Goal: Information Seeking & Learning: Learn about a topic

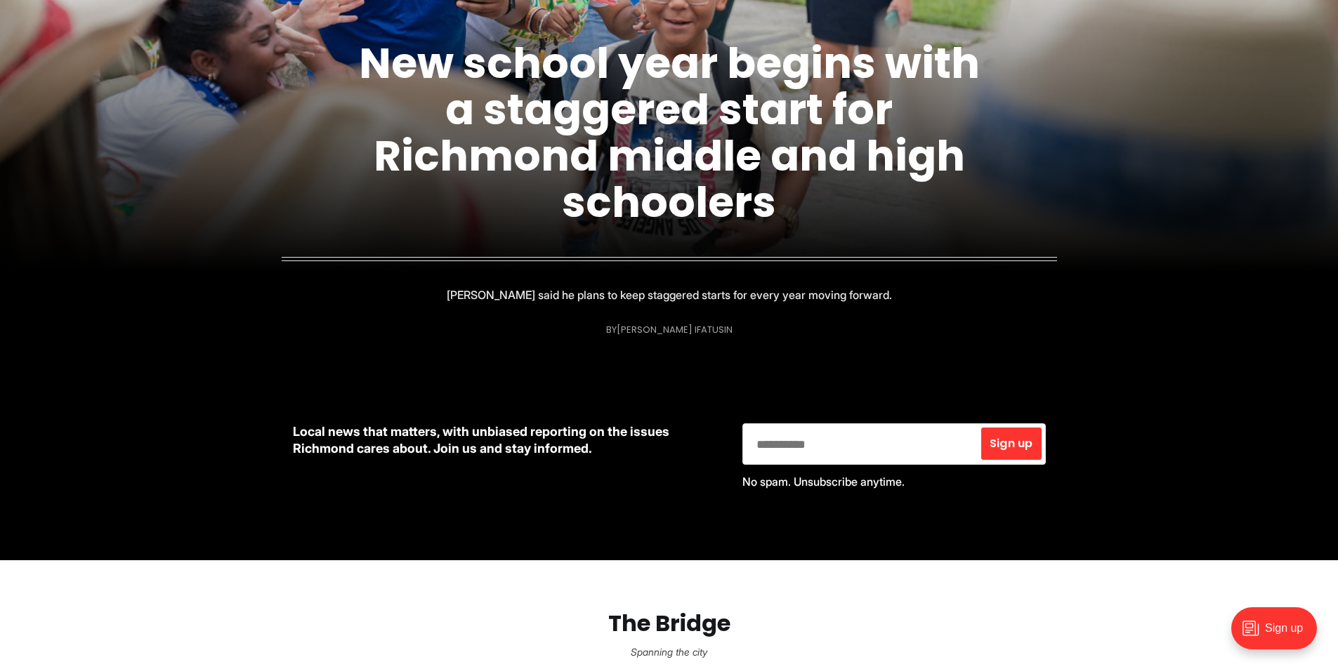
scroll to position [772, 0]
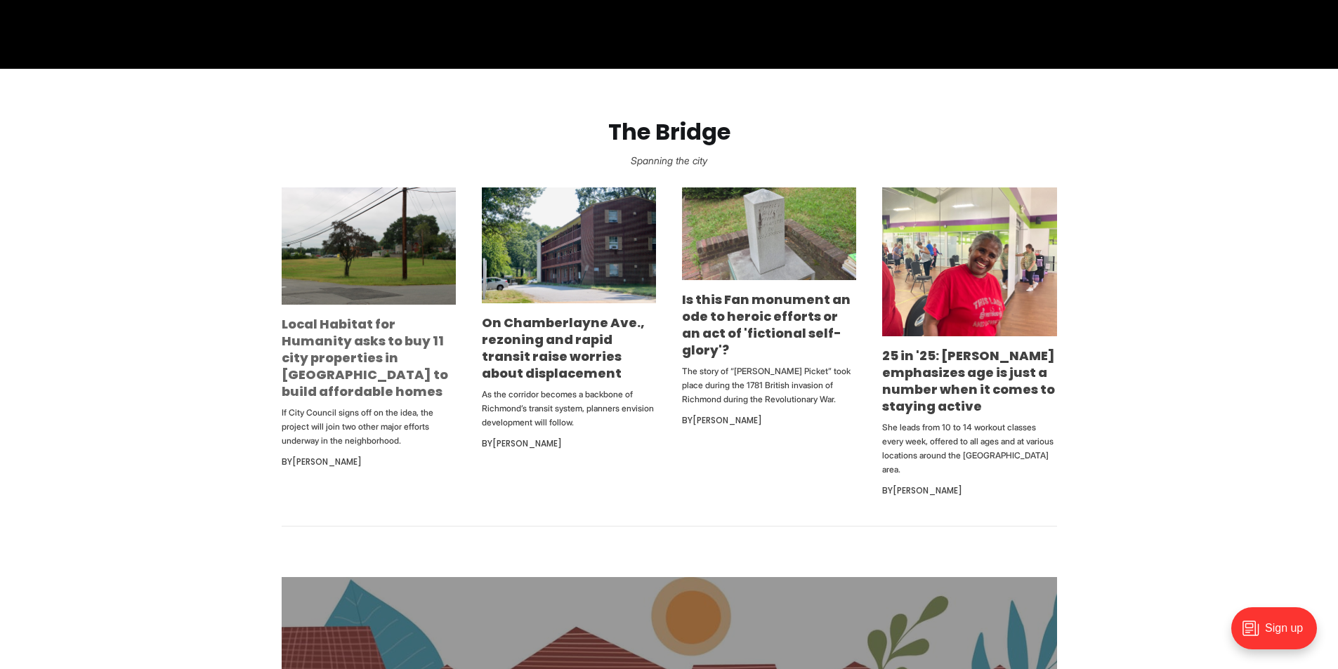
click at [325, 352] on link "Local Habitat for Humanity asks to buy 11 city properties in [GEOGRAPHIC_DATA] …" at bounding box center [365, 357] width 166 height 85
click at [769, 314] on link "Is this Fan monument an ode to heroic efforts or an act of 'fictional self-glor…" at bounding box center [766, 325] width 169 height 68
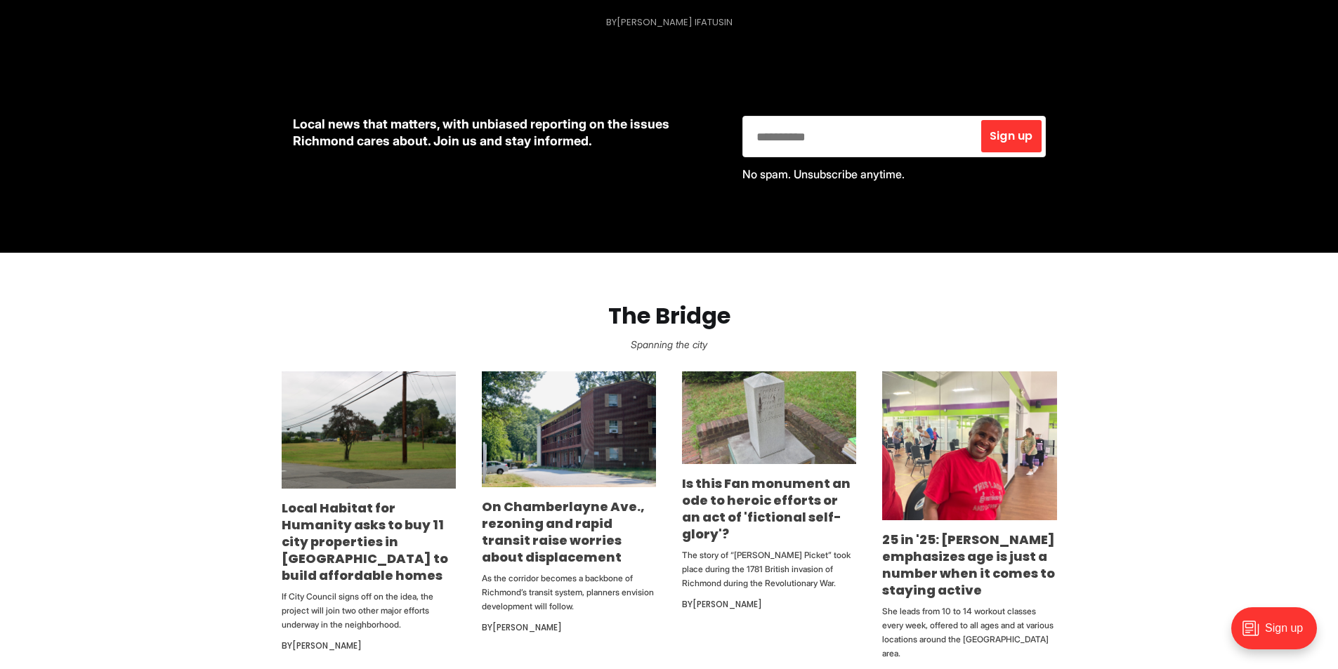
scroll to position [632, 0]
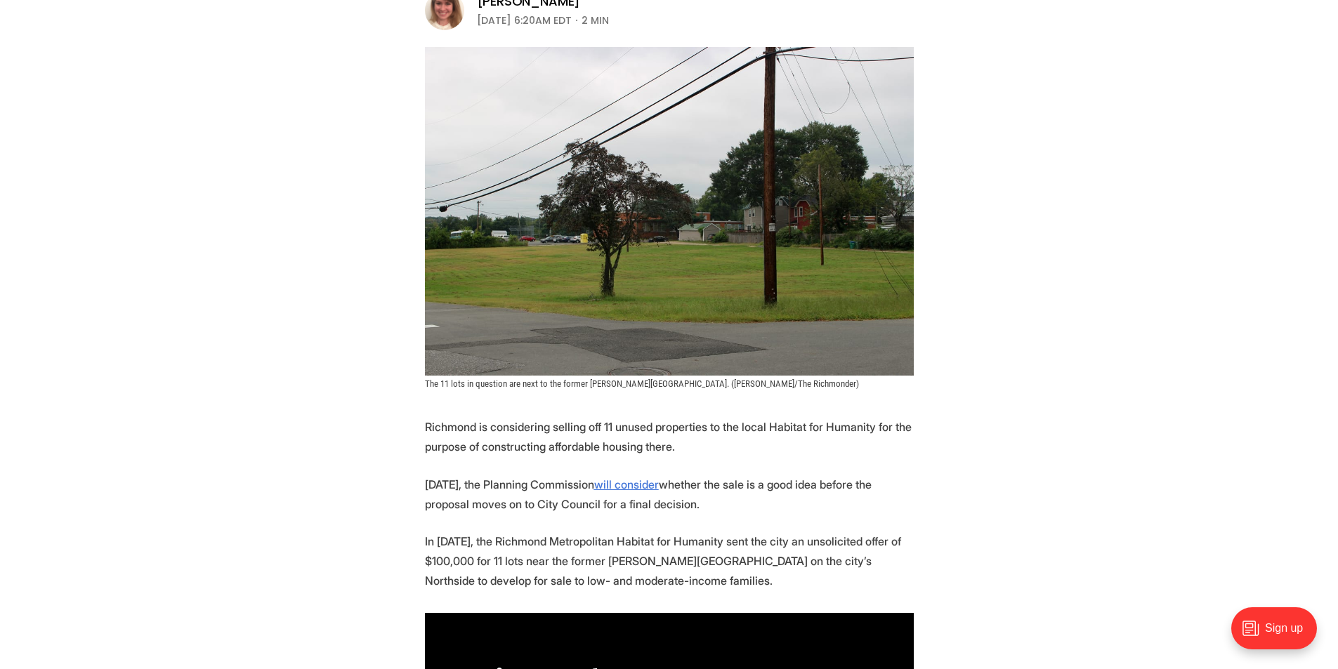
scroll to position [281, 0]
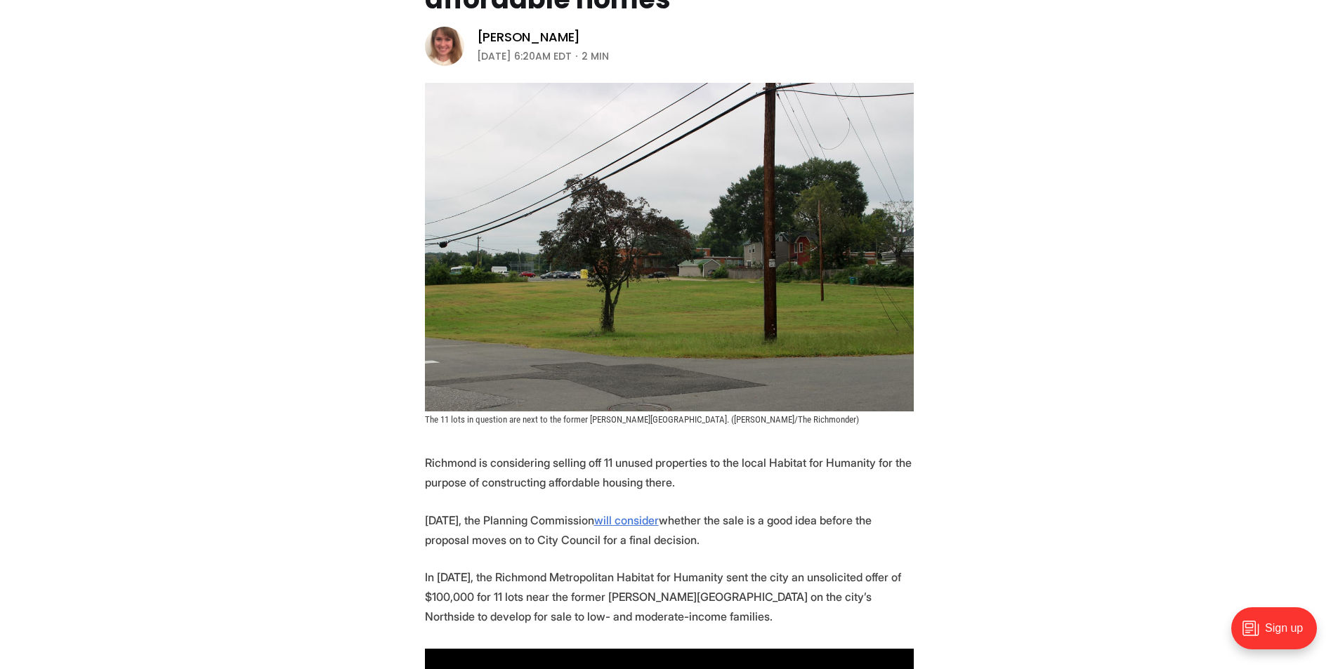
click at [322, 357] on header "Local News Local Habitat for Humanity asks to buy 11 city properties in Northsi…" at bounding box center [669, 148] width 1338 height 554
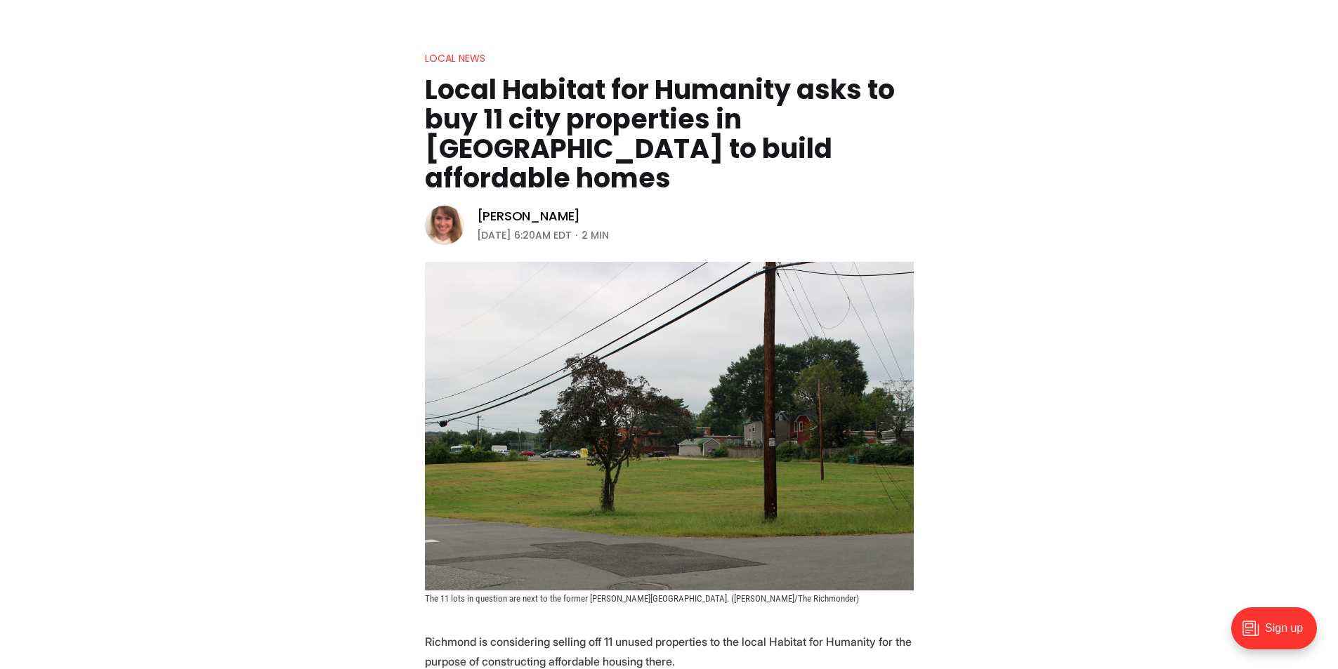
scroll to position [211, 0]
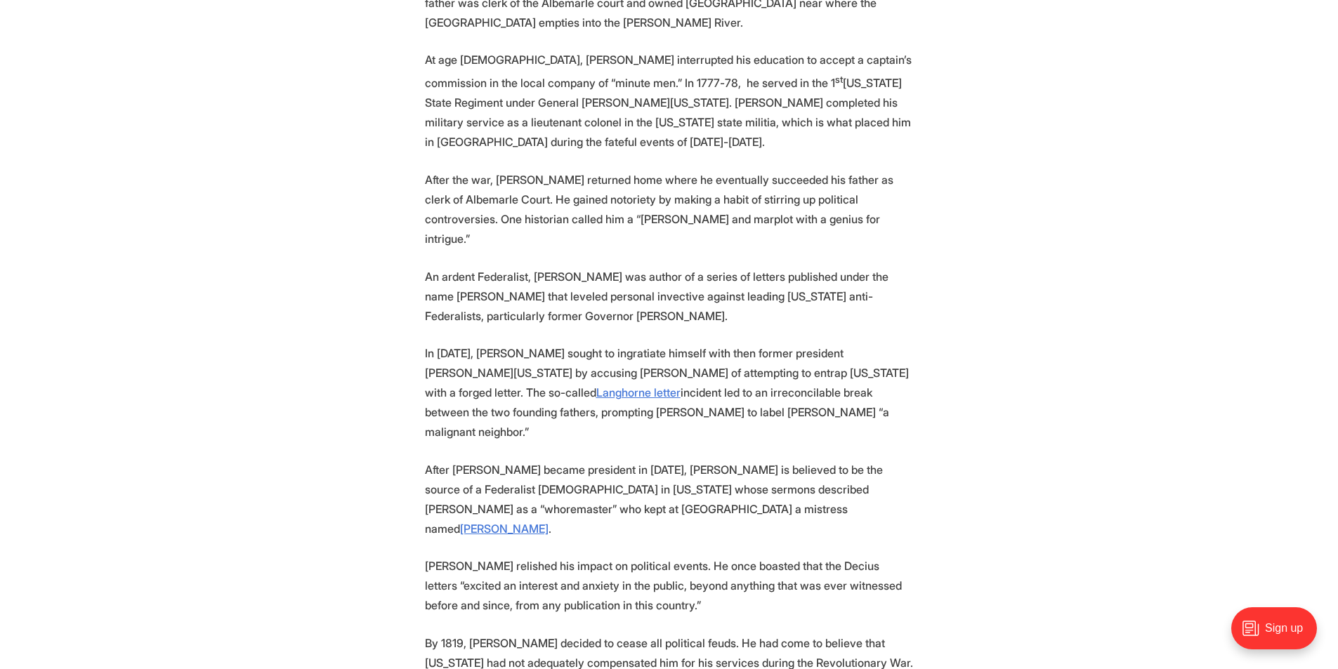
scroll to position [3441, 0]
